Goal: Task Accomplishment & Management: Use online tool/utility

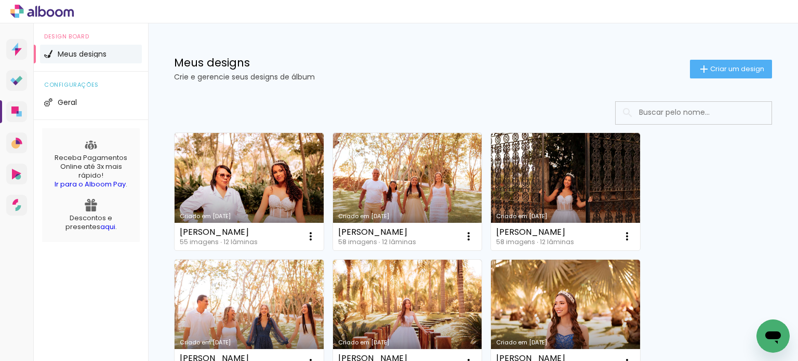
click at [516, 62] on h1 "Meus designs" at bounding box center [432, 62] width 516 height 11
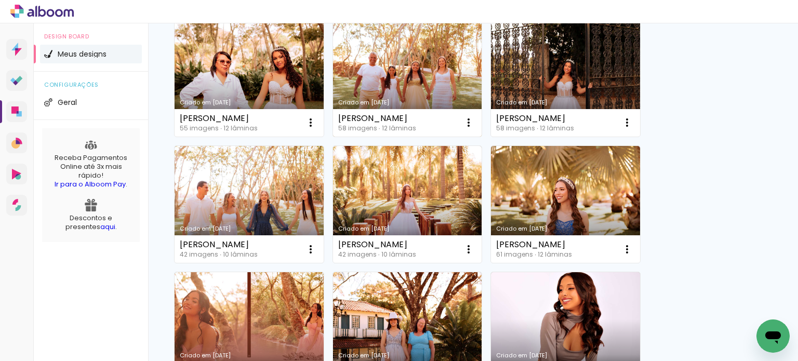
scroll to position [125, 0]
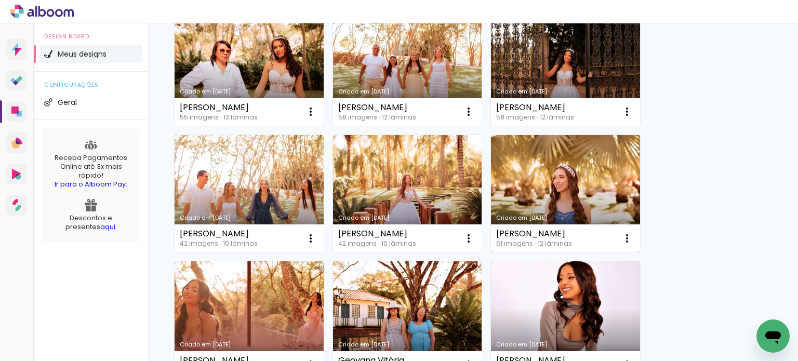
click at [540, 187] on link "Criado em [DATE]" at bounding box center [565, 193] width 149 height 117
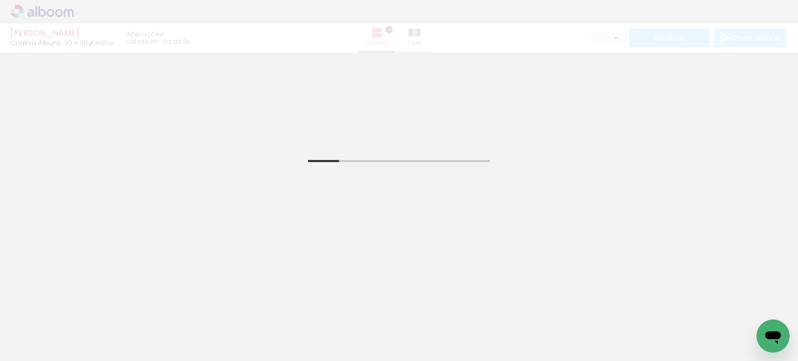
click at [399, 325] on div at bounding box center [395, 325] width 34 height 51
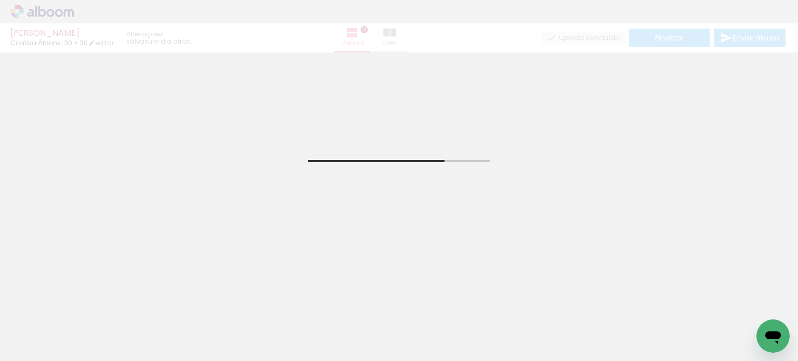
click at [39, 344] on span "Adicionar Fotos" at bounding box center [36, 346] width 31 height 11
click at [0, 0] on input "file" at bounding box center [0, 0] width 0 height 0
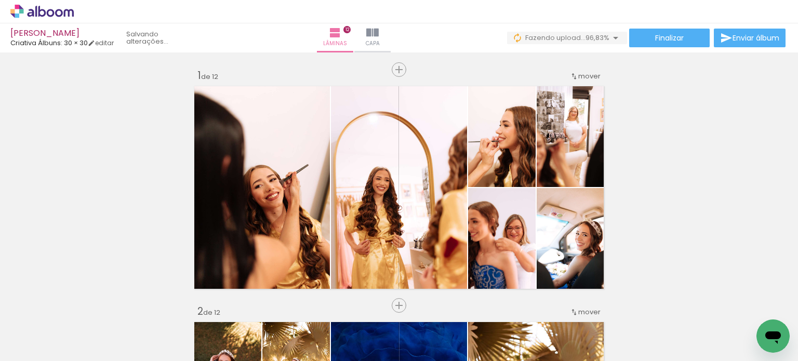
scroll to position [0, 2954]
drag, startPoint x: 133, startPoint y: 356, endPoint x: 4, endPoint y: 20, distance: 360.0
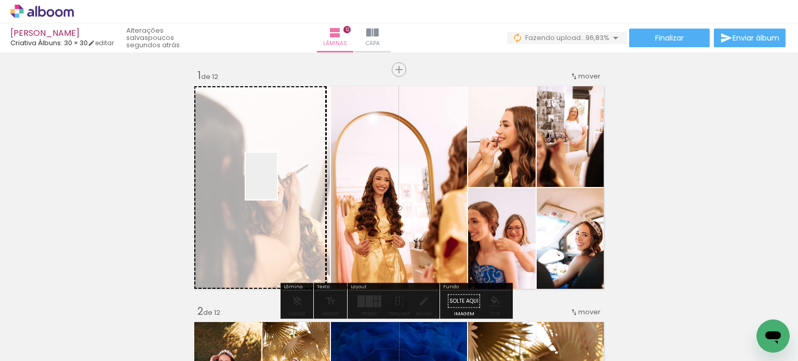
drag, startPoint x: 701, startPoint y: 333, endPoint x: 277, endPoint y: 184, distance: 449.2
click at [277, 184] on quentale-workspace at bounding box center [399, 180] width 798 height 361
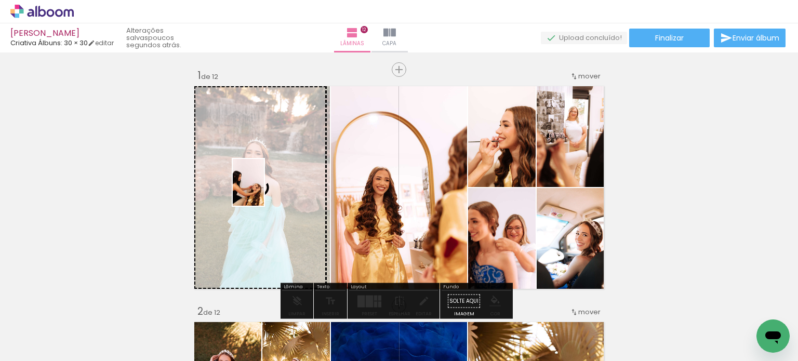
drag, startPoint x: 711, startPoint y: 340, endPoint x: 264, endPoint y: 190, distance: 471.5
click at [264, 190] on quentale-workspace at bounding box center [399, 180] width 798 height 361
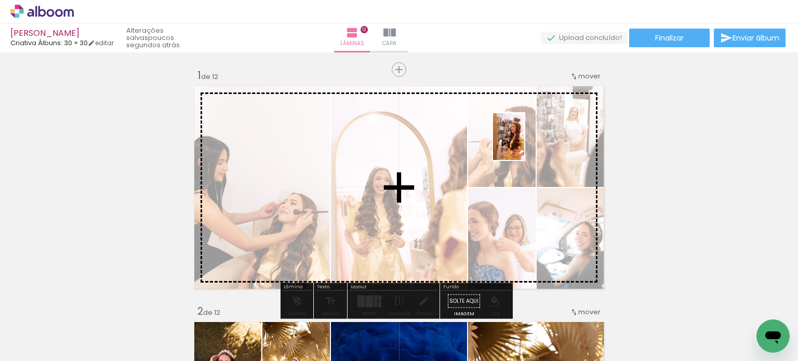
drag, startPoint x: 750, startPoint y: 328, endPoint x: 526, endPoint y: 142, distance: 291.4
click at [526, 142] on quentale-workspace at bounding box center [399, 180] width 798 height 361
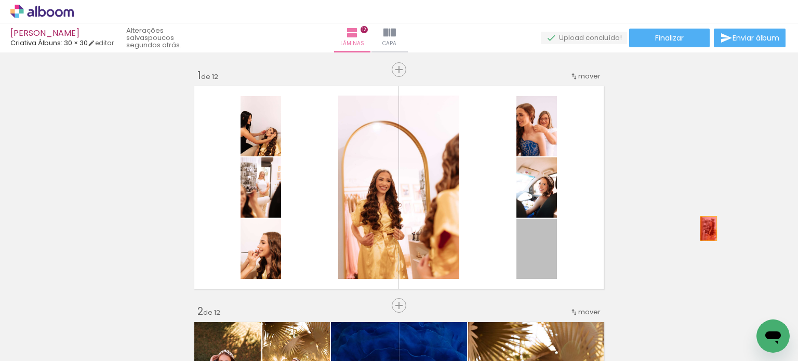
drag, startPoint x: 526, startPoint y: 269, endPoint x: 704, endPoint y: 226, distance: 183.3
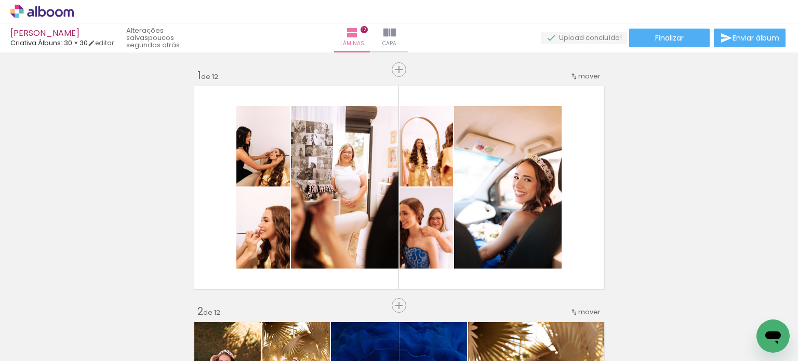
click at [111, 44] on link "editar" at bounding box center [101, 42] width 26 height 9
type input "1"
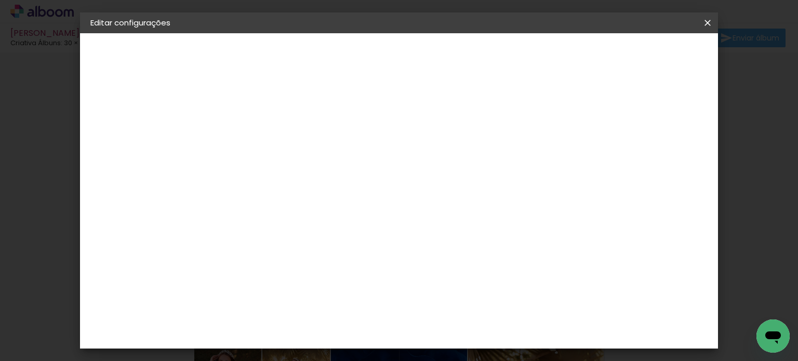
click at [35, 140] on iron-overlay-backdrop at bounding box center [399, 180] width 798 height 361
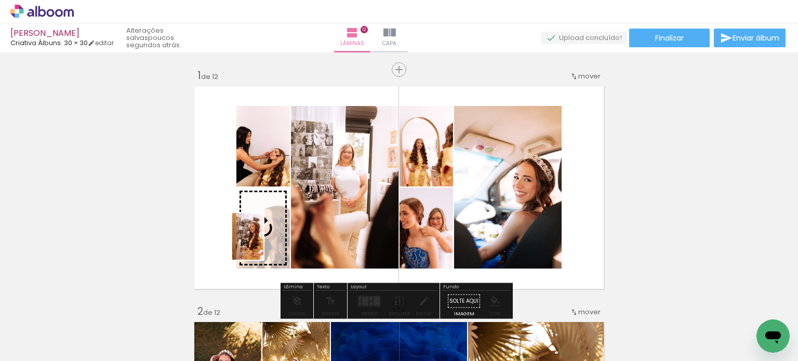
drag, startPoint x: 754, startPoint y: 329, endPoint x: 263, endPoint y: 244, distance: 498.1
click at [263, 244] on quentale-workspace at bounding box center [399, 180] width 798 height 361
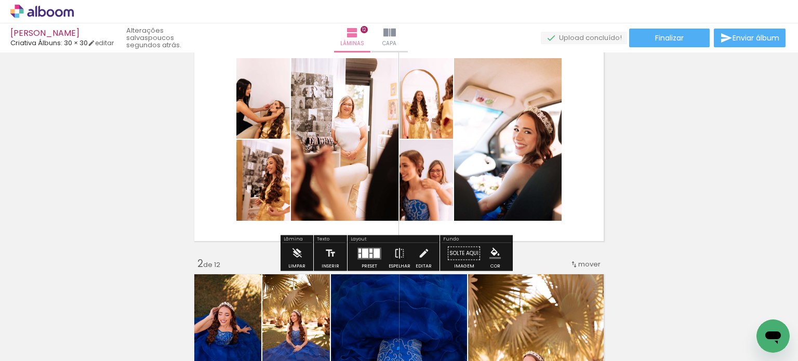
scroll to position [50, 0]
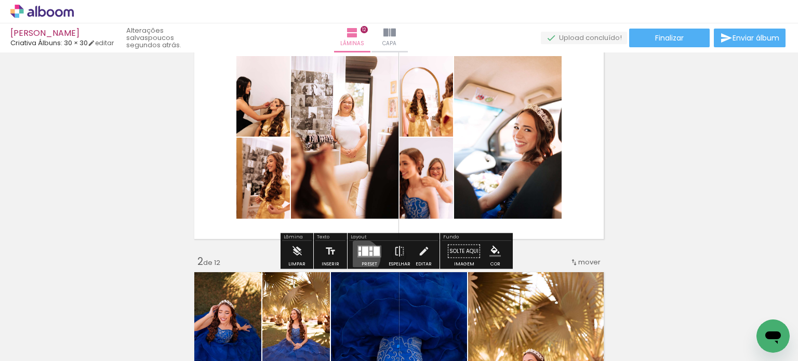
click at [359, 257] on div at bounding box center [369, 251] width 28 height 21
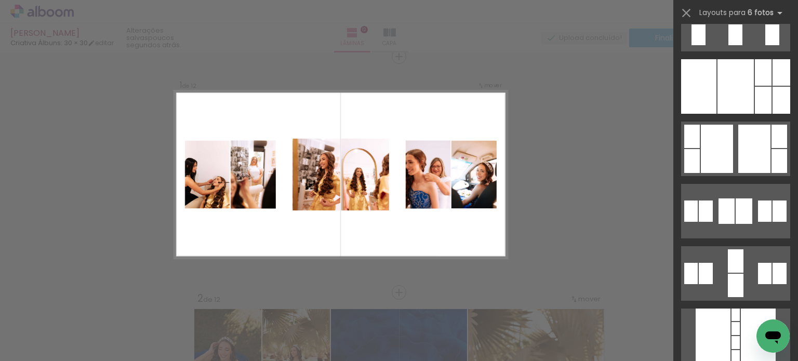
scroll to position [2018, 0]
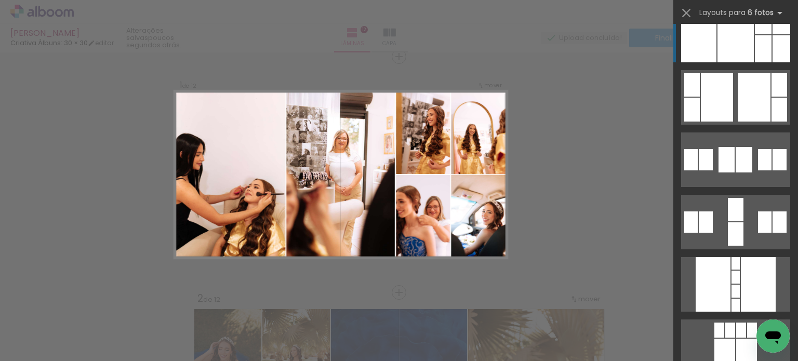
click at [730, 43] on div at bounding box center [735, 35] width 36 height 55
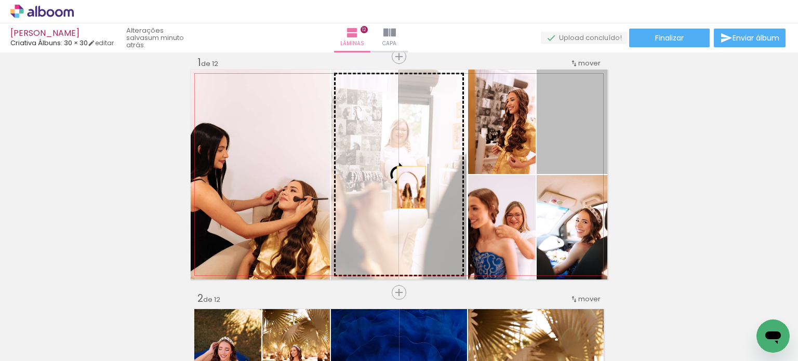
drag, startPoint x: 567, startPoint y: 136, endPoint x: 408, endPoint y: 189, distance: 167.0
click at [0, 0] on slot at bounding box center [0, 0] width 0 height 0
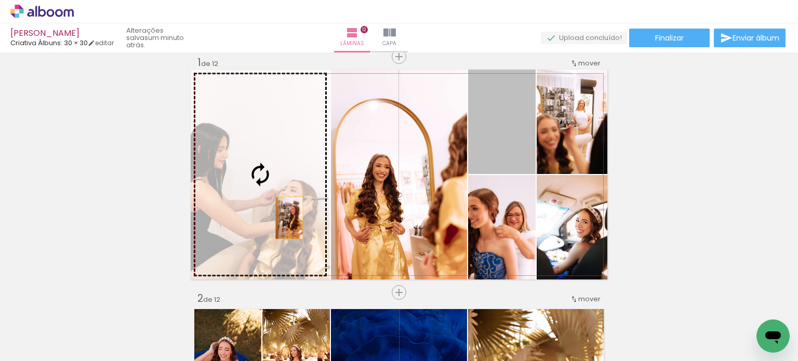
drag, startPoint x: 510, startPoint y: 145, endPoint x: 285, endPoint y: 218, distance: 236.7
click at [0, 0] on slot at bounding box center [0, 0] width 0 height 0
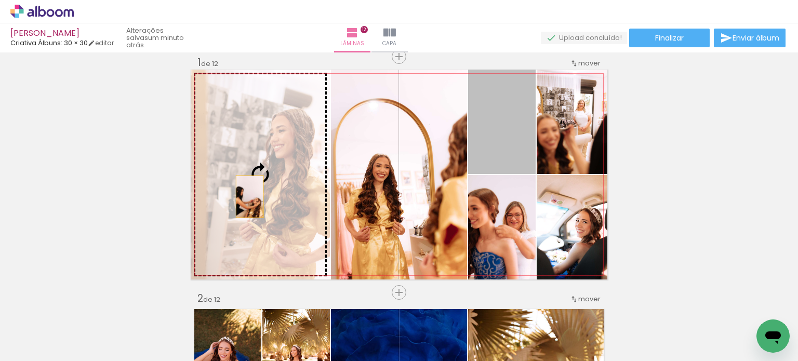
drag, startPoint x: 506, startPoint y: 159, endPoint x: 246, endPoint y: 196, distance: 263.4
click at [0, 0] on slot at bounding box center [0, 0] width 0 height 0
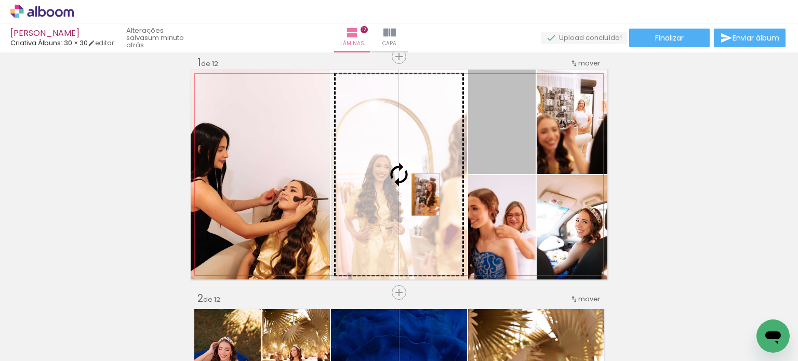
drag, startPoint x: 519, startPoint y: 131, endPoint x: 421, endPoint y: 195, distance: 117.1
click at [0, 0] on slot at bounding box center [0, 0] width 0 height 0
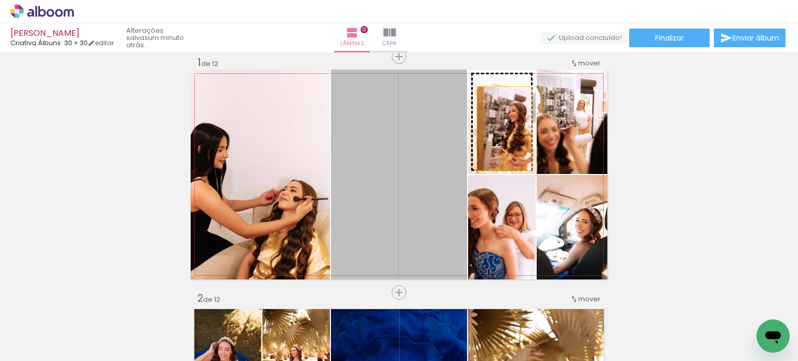
drag, startPoint x: 421, startPoint y: 195, endPoint x: 500, endPoint y: 128, distance: 103.2
click at [0, 0] on slot at bounding box center [0, 0] width 0 height 0
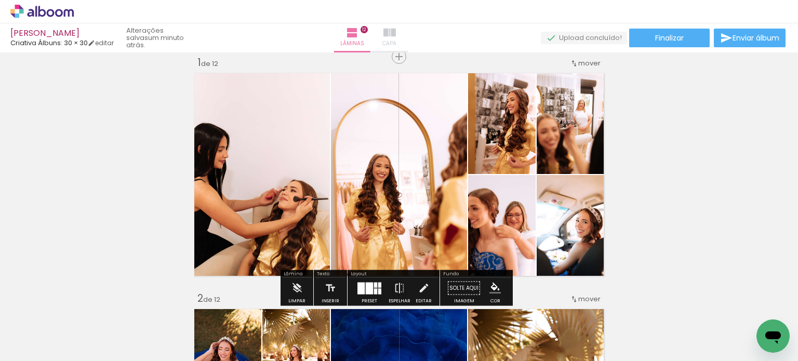
click at [396, 35] on iron-icon at bounding box center [389, 32] width 12 height 12
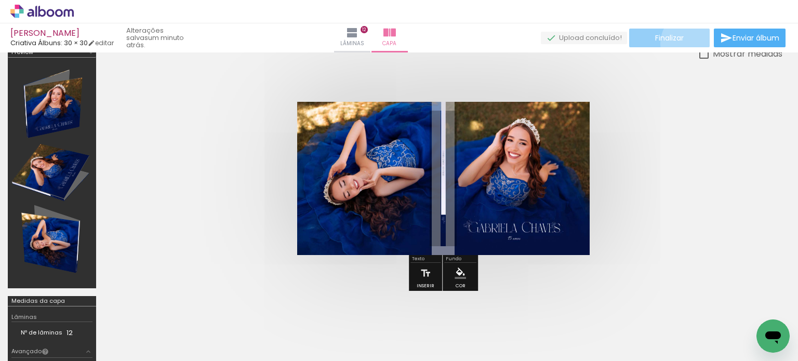
click at [691, 44] on paper-button "Finalizar" at bounding box center [669, 38] width 80 height 19
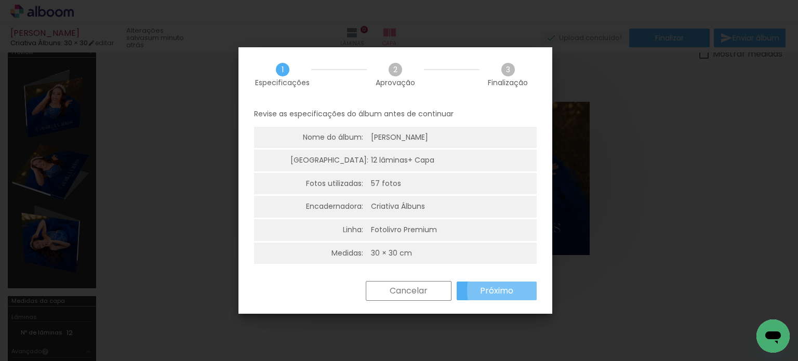
click at [522, 290] on paper-button "Próximo" at bounding box center [496, 290] width 80 height 19
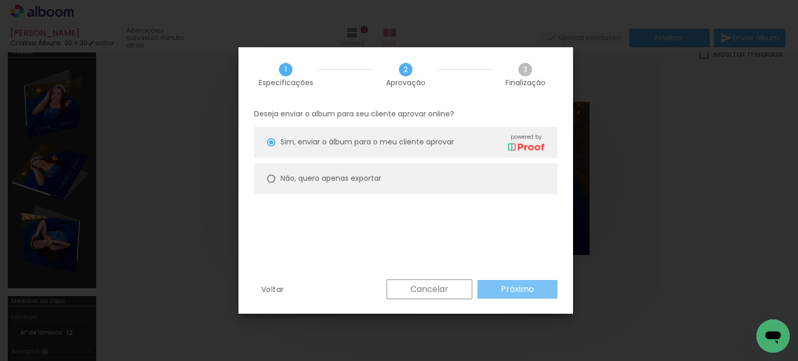
click at [0, 0] on slot "Próximo" at bounding box center [0, 0] width 0 height 0
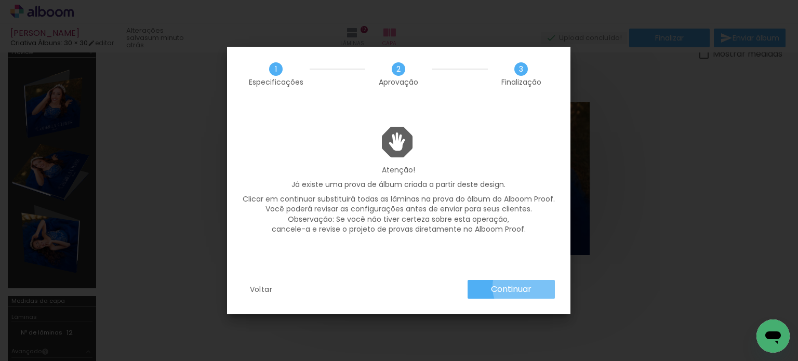
click at [533, 287] on paper-button "Continuar" at bounding box center [510, 289] width 87 height 19
